Goal: Navigation & Orientation: Find specific page/section

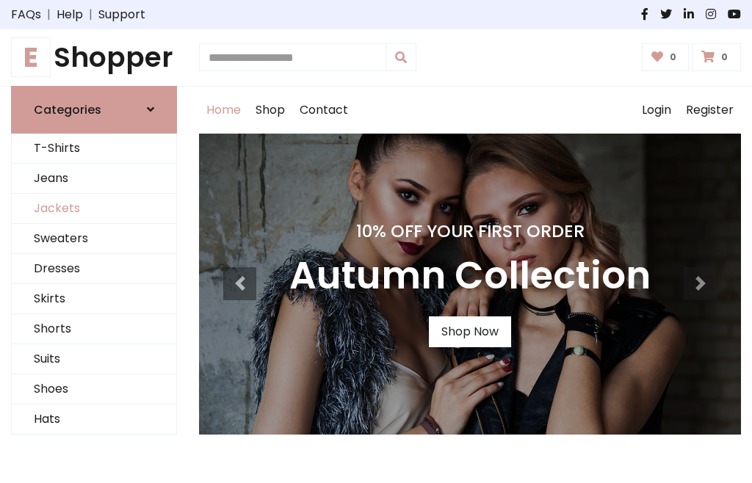
click at [94, 208] on link "Jackets" at bounding box center [94, 209] width 164 height 30
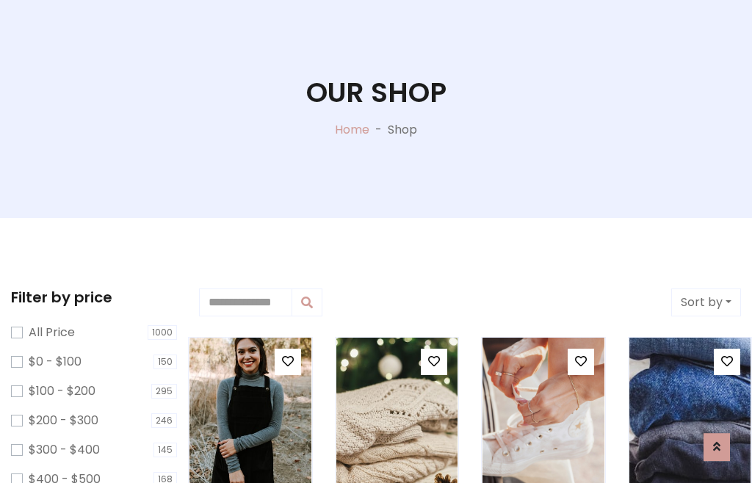
scroll to position [75, 0]
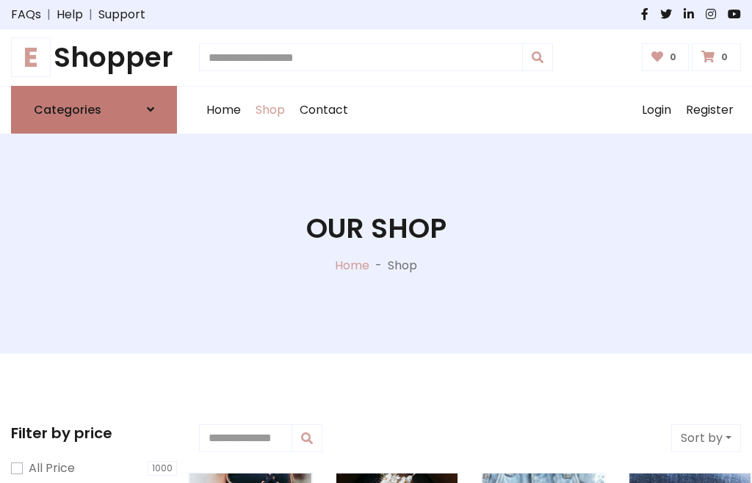
click at [94, 109] on h6 "Categories" at bounding box center [68, 110] width 68 height 14
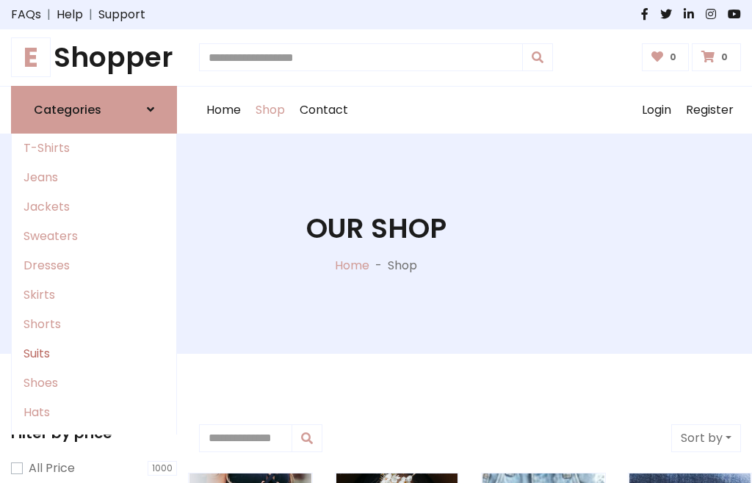
click at [94, 353] on link "Suits" at bounding box center [94, 353] width 164 height 29
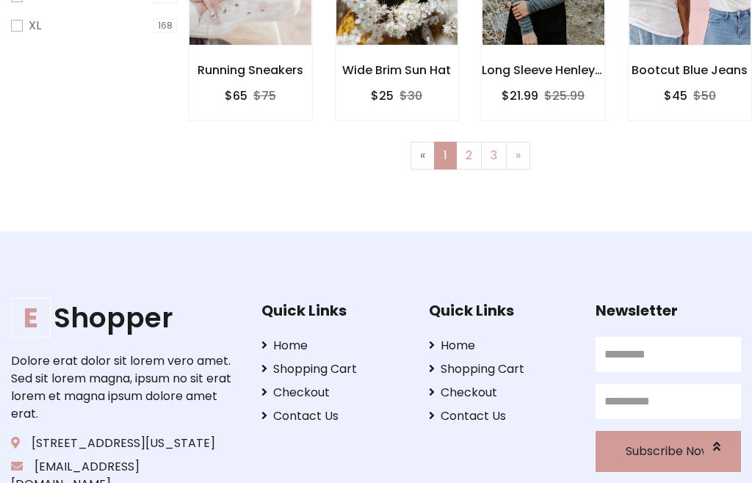
scroll to position [74, 0]
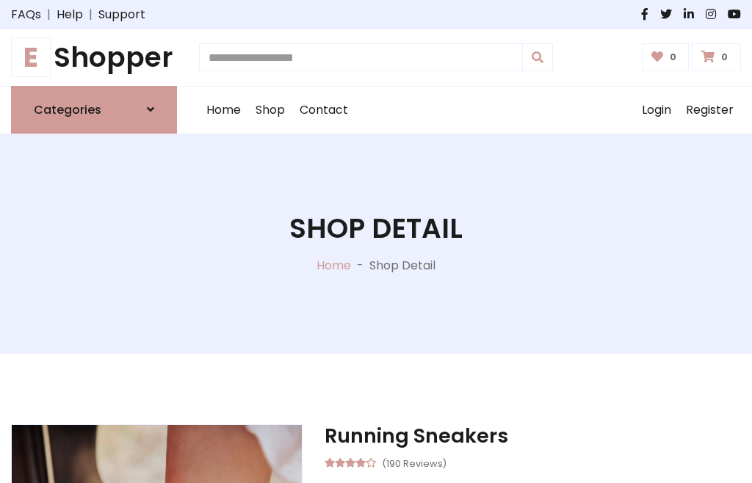
scroll to position [1371, 0]
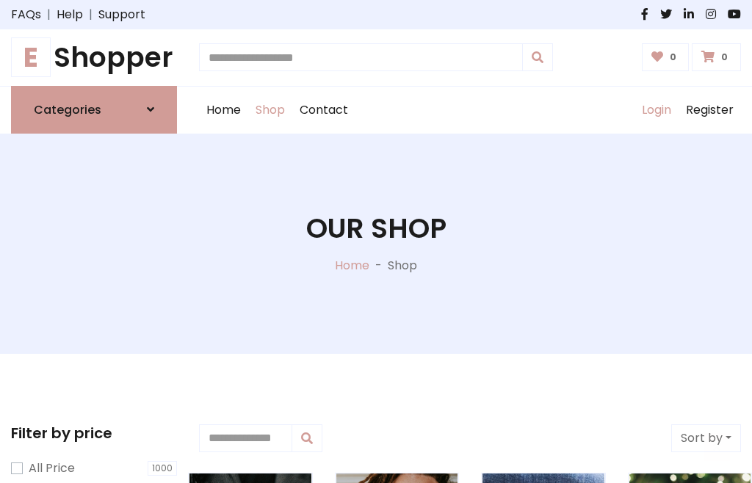
click at [656, 109] on link "Login" at bounding box center [656, 110] width 44 height 47
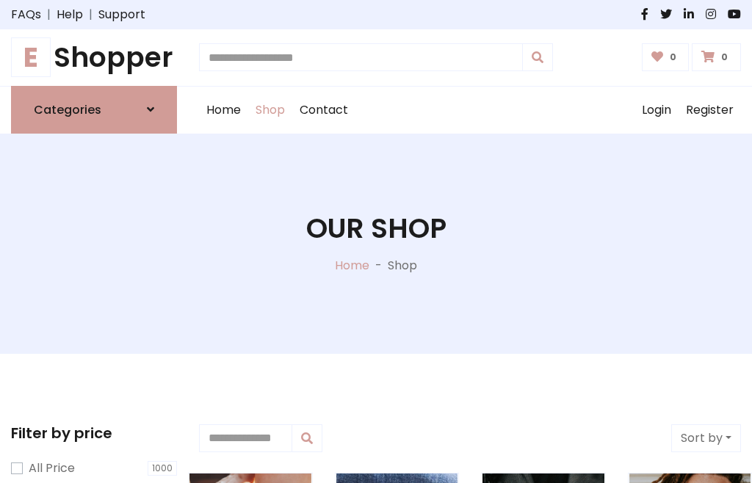
scroll to position [74, 0]
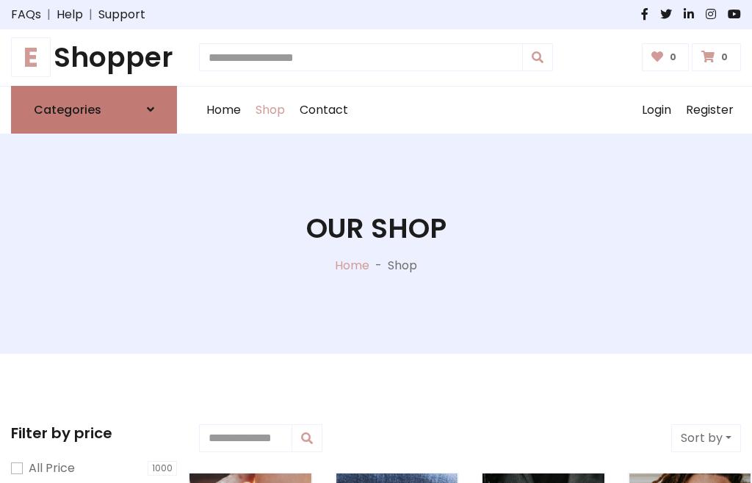
click at [150, 109] on icon at bounding box center [150, 110] width 7 height 12
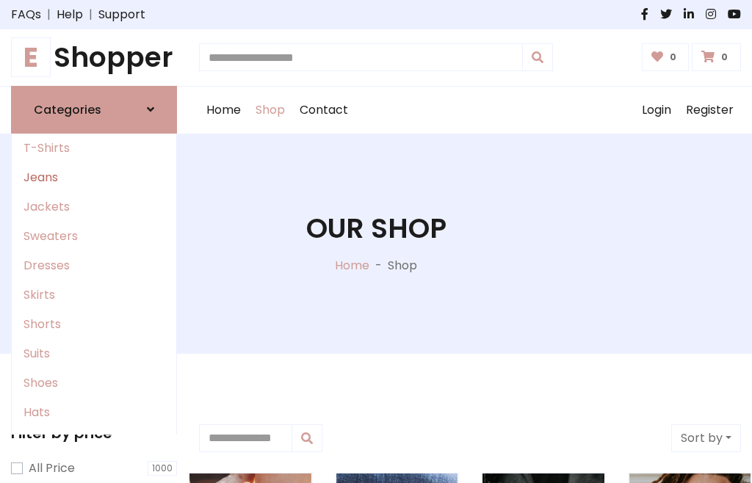
click at [94, 177] on link "Jeans" at bounding box center [94, 177] width 164 height 29
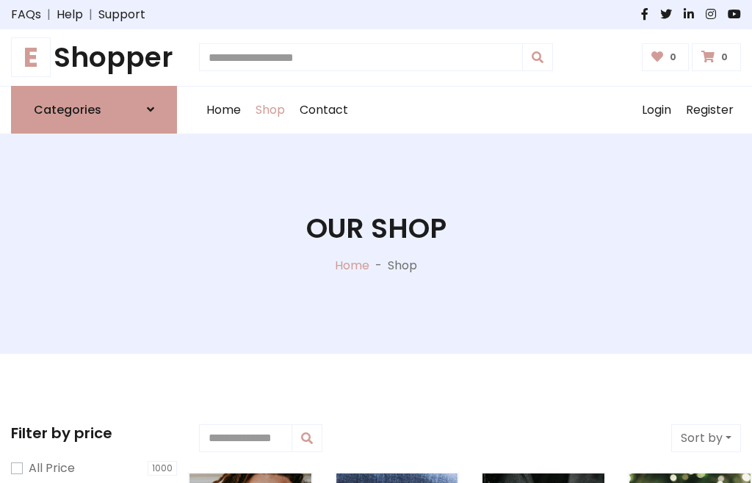
scroll to position [74, 0]
